Goal: Information Seeking & Learning: Learn about a topic

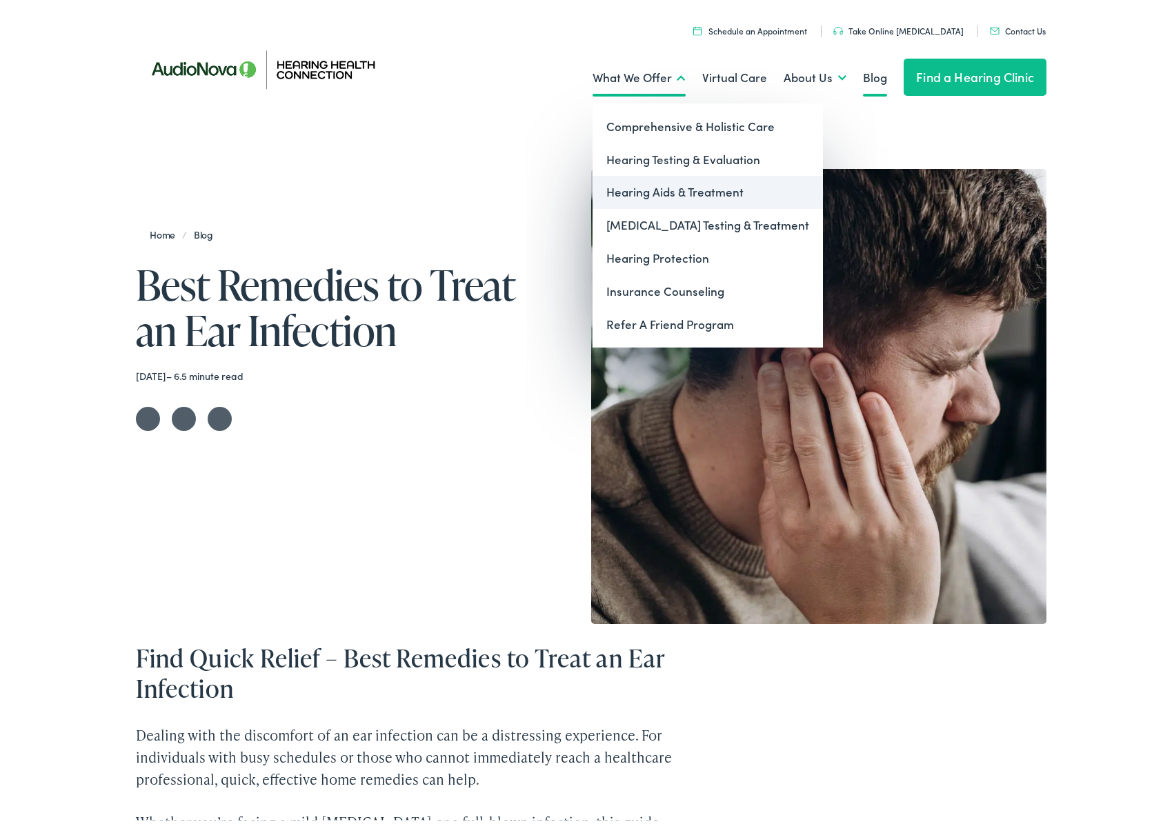
click at [697, 188] on link "Hearing Aids & Treatment" at bounding box center [707, 188] width 230 height 33
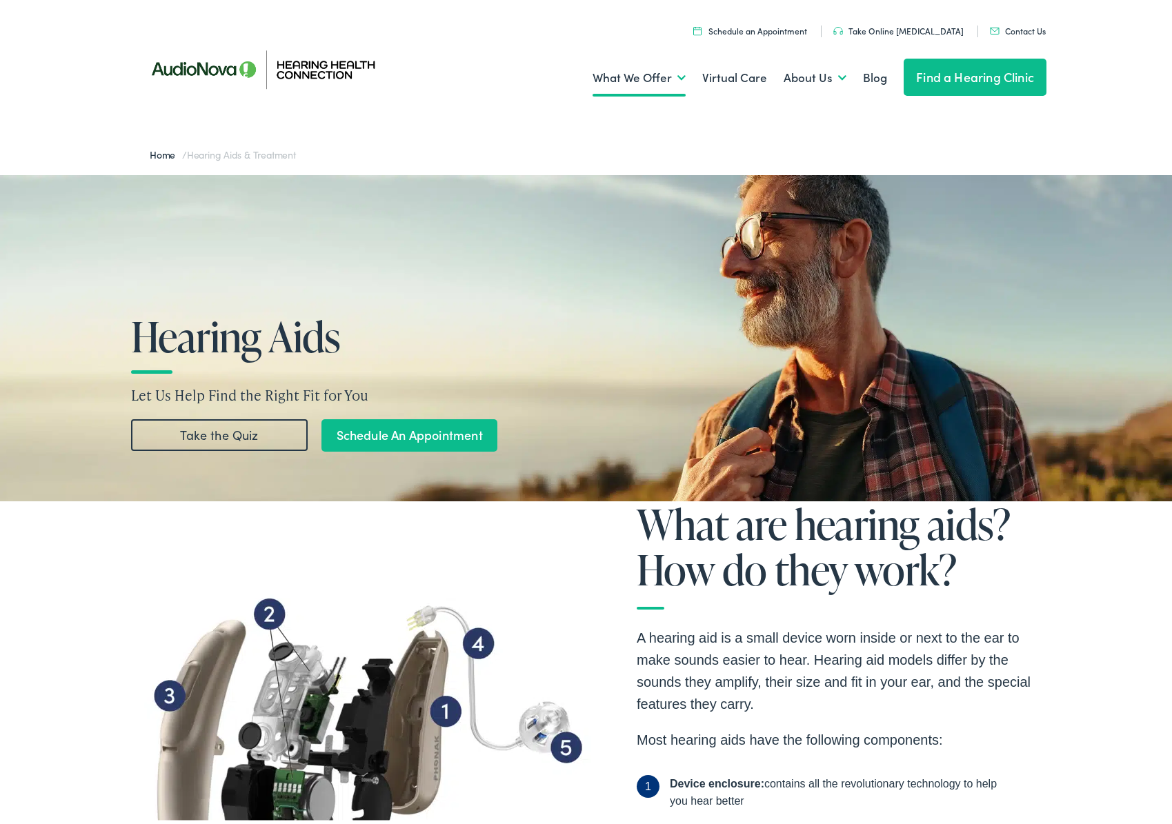
click at [209, 428] on link "Take the Quiz" at bounding box center [219, 432] width 177 height 32
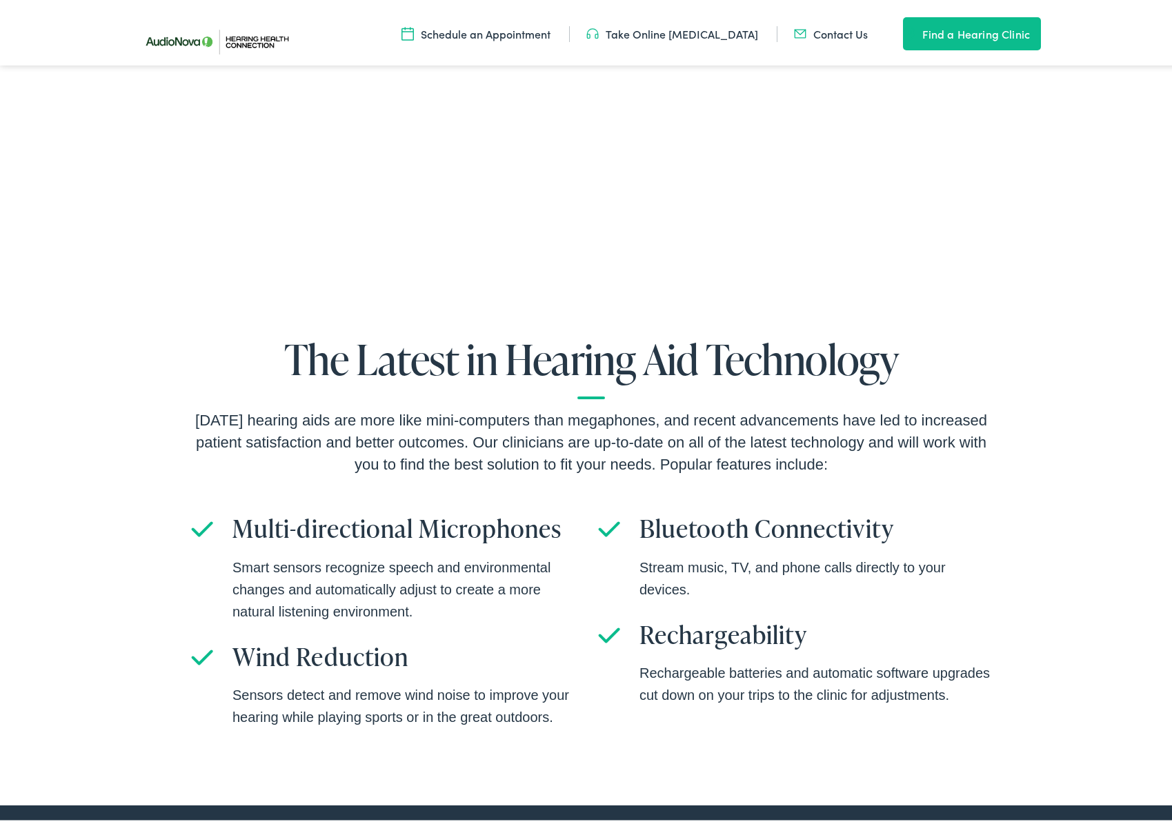
scroll to position [1398, 0]
